Goal: Task Accomplishment & Management: Manage account settings

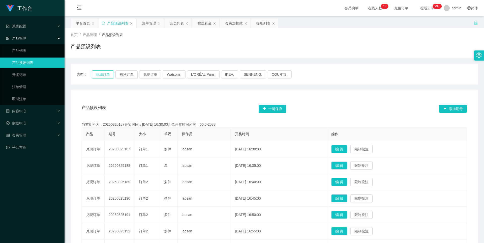
click at [102, 74] on button "商城订单" at bounding box center [103, 74] width 22 height 8
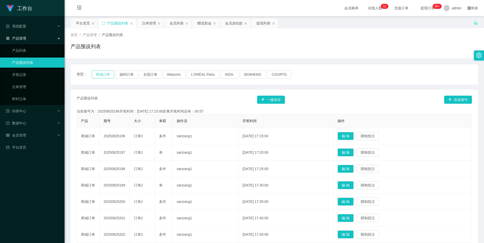
click at [99, 76] on button "商城订单" at bounding box center [103, 74] width 22 height 8
click at [146, 24] on div "注单管理" at bounding box center [149, 23] width 14 height 10
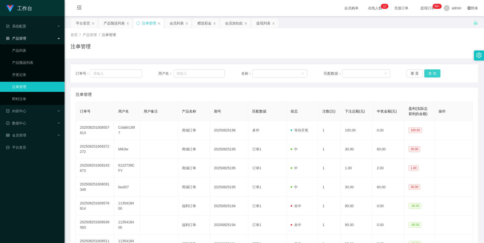
click at [430, 71] on button "查 询" at bounding box center [432, 73] width 16 height 8
click at [426, 75] on button "查 询" at bounding box center [432, 73] width 16 height 8
click at [428, 72] on button "查 询" at bounding box center [432, 73] width 16 height 8
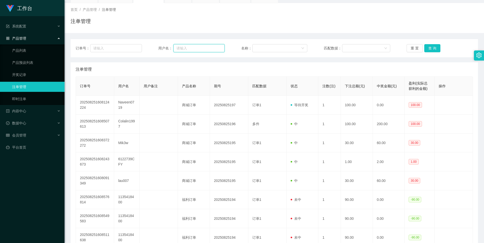
click at [177, 51] on input "text" at bounding box center [198, 48] width 51 height 8
paste input "1135418400"
type input "1135418400"
click at [432, 49] on button "查 询" at bounding box center [432, 48] width 16 height 8
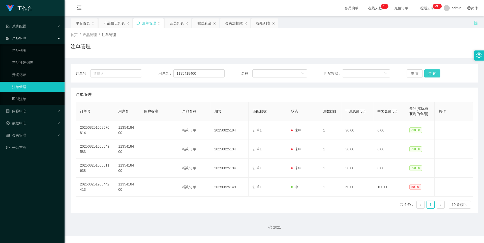
scroll to position [0, 0]
click at [174, 22] on div "会员列表" at bounding box center [177, 23] width 14 height 10
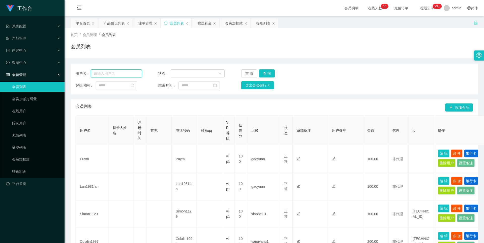
drag, startPoint x: 129, startPoint y: 71, endPoint x: 142, endPoint y: 70, distance: 12.9
click at [127, 71] on input "text" at bounding box center [116, 73] width 51 height 8
paste input "1135418400"
type input "1135418400"
click at [268, 74] on button "查 询" at bounding box center [267, 73] width 16 height 8
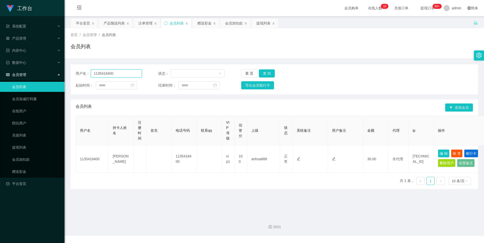
drag, startPoint x: 118, startPoint y: 74, endPoint x: 71, endPoint y: 73, distance: 47.1
click at [70, 73] on main "关闭左侧 关闭右侧 关闭其它 刷新页面 平台首页 产品预设列表 注单管理 会员列表 赠送彩金 会员加扣款 提现列表 首页 / 会员管理 / 会员列表 / 会员…" at bounding box center [273, 114] width 419 height 196
click at [263, 74] on button "查 询" at bounding box center [267, 73] width 16 height 8
click at [275, 180] on div "用户名 持卡人姓名 注册时间 首充 电话号码 联系qq VIP等级 信誉分 上级 状态 系统备注 用户备注 金额 代理 ip 操作 1135418400 Xi…" at bounding box center [274, 151] width 397 height 73
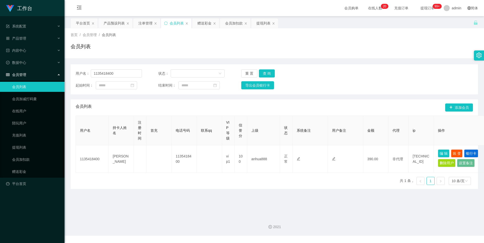
click at [282, 181] on div "用户名 持卡人姓名 注册时间 首充 电话号码 联系qq VIP等级 信誉分 上级 状态 系统备注 用户备注 金额 代理 ip 操作 1135418400 Xi…" at bounding box center [274, 151] width 397 height 73
click at [142, 23] on div "注单管理" at bounding box center [145, 23] width 14 height 10
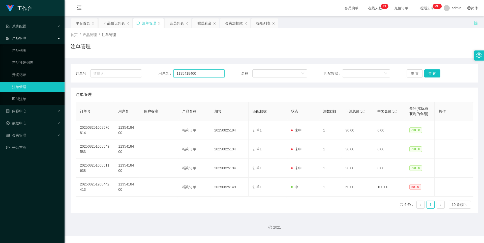
drag, startPoint x: 195, startPoint y: 73, endPoint x: 125, endPoint y: 65, distance: 71.0
click at [124, 65] on div "订单号： 用户名： 1135418400 名称： 匹配数据： 重 置 查 询" at bounding box center [274, 73] width 407 height 18
click at [435, 73] on button "查 询" at bounding box center [432, 73] width 16 height 8
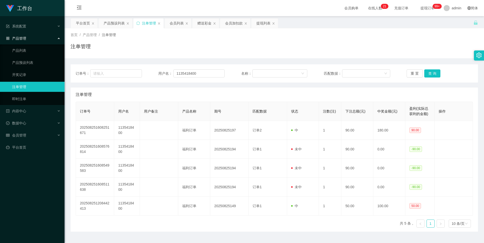
click at [235, 225] on div "订单号 用户名 用户备注 产品名称 期号 匹配数据 状态 注数(注) 下注总额(元) 中奖金额(元) 盈利(实际总获利的金额) 操作 202508251608…" at bounding box center [274, 167] width 397 height 130
drag, startPoint x: 177, startPoint y: 72, endPoint x: 119, endPoint y: 68, distance: 58.4
click at [117, 68] on div "订单号： 用户名： 1135418400 名称： 匹配数据： 重 置 查 询" at bounding box center [274, 73] width 407 height 18
click at [236, 21] on div "会员加扣款" at bounding box center [234, 23] width 18 height 10
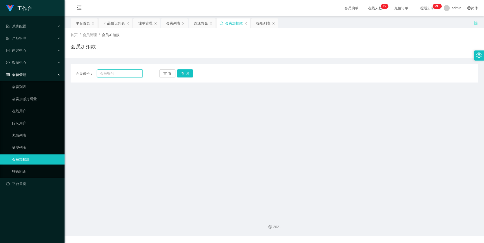
click at [118, 72] on input "text" at bounding box center [120, 73] width 46 height 8
paste input "1135418400"
type input "1135418400"
click at [188, 72] on button "查 询" at bounding box center [185, 73] width 16 height 8
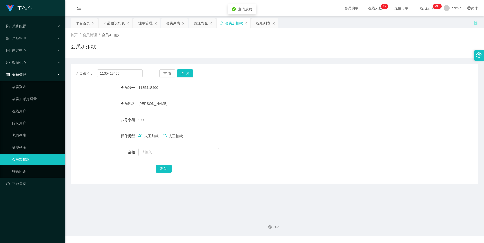
click at [167, 137] on span at bounding box center [164, 136] width 4 height 4
click at [162, 152] on input "text" at bounding box center [178, 152] width 81 height 8
type input "90"
click at [157, 170] on button "确 定" at bounding box center [163, 168] width 16 height 8
click at [170, 24] on div "会员列表" at bounding box center [173, 23] width 14 height 10
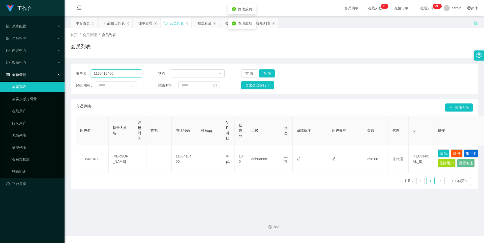
click at [122, 74] on input "1135418400" at bounding box center [116, 73] width 51 height 8
click at [269, 69] on button "查 询" at bounding box center [267, 73] width 16 height 8
click at [329, 186] on div "用户名 持卡人姓名 注册时间 首充 电话号码 联系qq VIP等级 信誉分 上级 状态 系统备注 用户备注 金额 代理 ip 操作 1135418400 Xi…" at bounding box center [274, 151] width 397 height 73
click at [144, 25] on div "注单管理" at bounding box center [145, 23] width 14 height 10
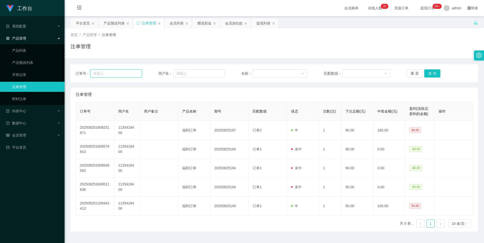
click at [122, 74] on input "text" at bounding box center [115, 73] width 51 height 8
click at [208, 70] on input "text" at bounding box center [198, 73] width 51 height 8
paste input "1135418400"
type input "1135418400"
click at [433, 73] on button "查 询" at bounding box center [432, 73] width 16 height 8
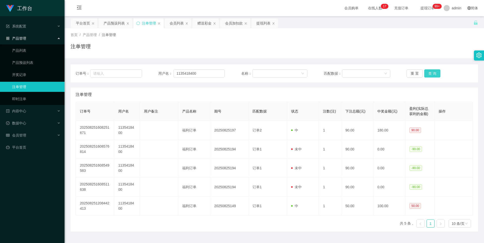
click at [431, 73] on button "查 询" at bounding box center [432, 73] width 16 height 8
drag, startPoint x: 202, startPoint y: 73, endPoint x: 138, endPoint y: 69, distance: 63.9
click at [138, 69] on div "订单号： 用户名： 1135418400 名称： 匹配数据： 重 置 查 询" at bounding box center [274, 73] width 407 height 18
click at [233, 52] on div "注单管理" at bounding box center [274, 49] width 407 height 12
click at [194, 75] on input "text" at bounding box center [198, 73] width 51 height 8
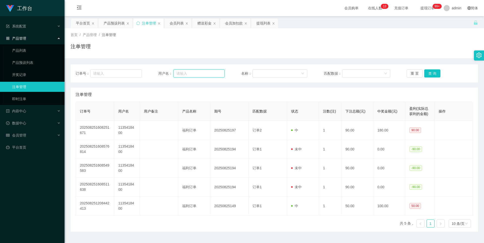
paste input "1135418400"
type input "1135418400"
click at [432, 72] on button "查 询" at bounding box center [432, 73] width 16 height 8
click at [430, 74] on button "查 询" at bounding box center [432, 73] width 16 height 8
click at [207, 74] on input "1135418400" at bounding box center [198, 73] width 51 height 8
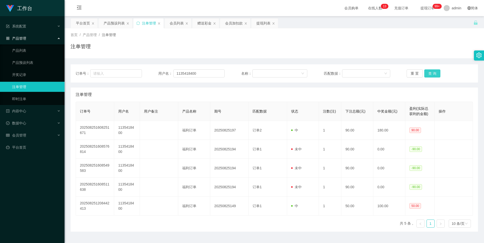
click at [435, 73] on button "查 询" at bounding box center [432, 73] width 16 height 8
click at [434, 73] on button "查 询" at bounding box center [432, 73] width 16 height 8
click at [434, 73] on div "重 置 查 询" at bounding box center [439, 73] width 66 height 8
click at [206, 74] on input "1135418400" at bounding box center [198, 73] width 51 height 8
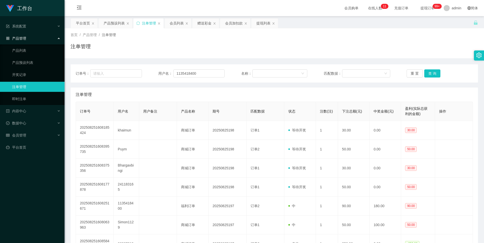
click at [427, 73] on button "查 询" at bounding box center [432, 73] width 16 height 8
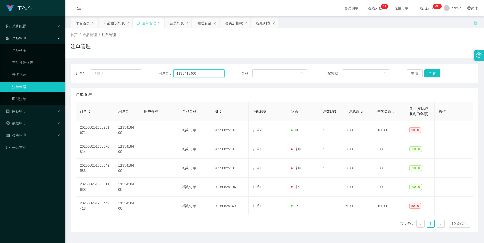
drag, startPoint x: 206, startPoint y: 73, endPoint x: 104, endPoint y: 58, distance: 103.1
click at [105, 58] on div "订单号： 用户名： 1135418400 名称： 匹配数据： 重 置 查 询 注单管理 订单号 用户名 用户备注 产品名称 期号 匹配数据 状态 注数(注) …" at bounding box center [274, 144] width 407 height 173
click at [174, 22] on div "会员列表" at bounding box center [177, 23] width 14 height 10
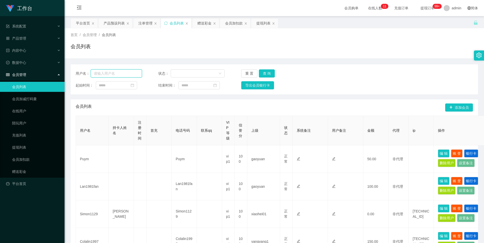
click at [125, 74] on input "text" at bounding box center [116, 73] width 51 height 8
paste input "1135418400"
type input "1135418400"
click at [267, 75] on button "查 询" at bounding box center [267, 73] width 16 height 8
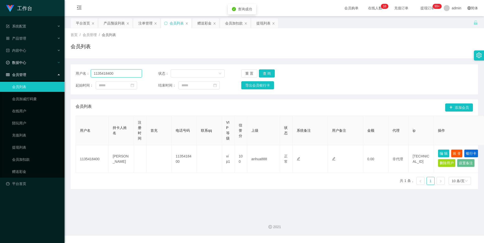
drag, startPoint x: 118, startPoint y: 75, endPoint x: 60, endPoint y: 65, distance: 58.9
click at [60, 65] on section "工作台 系统配置 产品管理 产品列表 产品预设列表 开奖记录 注单管理 即时注单 内容中心 数据中心 会员管理 会员列表 会员加减打码量 在线用户 陪玩用户 …" at bounding box center [242, 117] width 484 height 235
